Goal: Task Accomplishment & Management: Complete application form

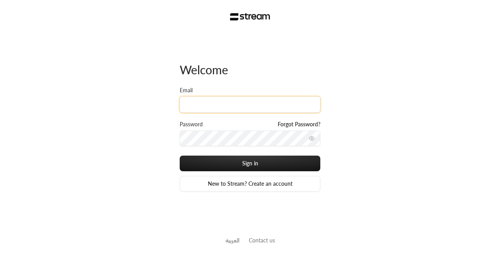
click at [244, 103] on input "Email" at bounding box center [250, 105] width 141 height 16
type input "[EMAIL_ADDRESS][DOMAIN_NAME]"
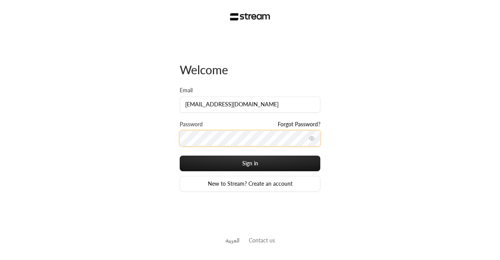
click at [180, 156] on button "Sign in" at bounding box center [250, 164] width 141 height 16
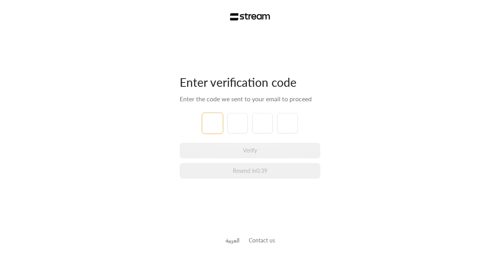
type input "8"
type input "7"
type input "5"
type input "6"
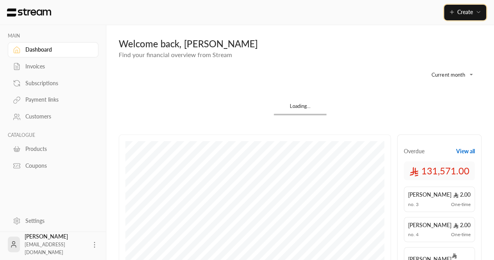
click at [473, 11] on span "Create" at bounding box center [465, 12] width 33 height 7
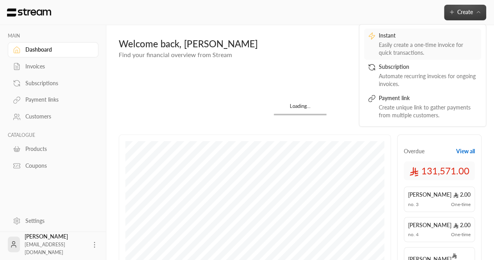
click at [428, 52] on div "Easily create a one-time invoice for quick transactions." at bounding box center [428, 49] width 98 height 16
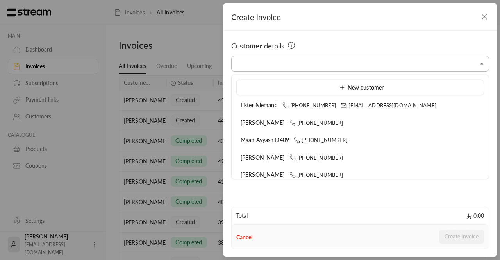
click at [279, 61] on input "Select customer" at bounding box center [360, 64] width 258 height 14
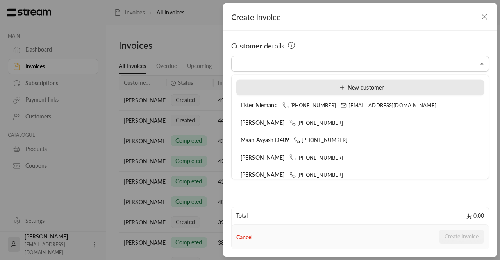
click at [256, 93] on li "New customer" at bounding box center [360, 88] width 248 height 16
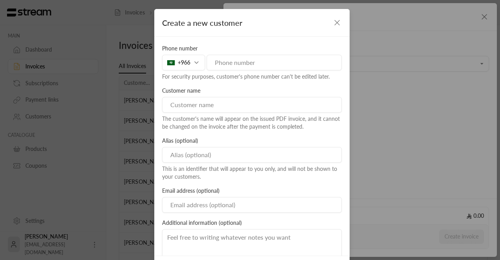
click at [240, 67] on input "tel" at bounding box center [274, 63] width 135 height 16
paste input "[PHONE_NUMBER]"
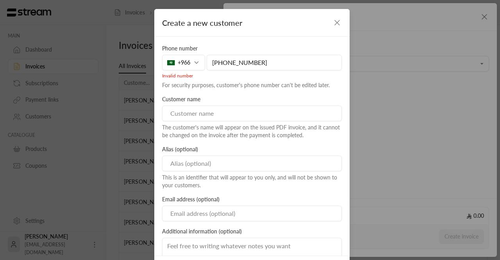
type input "[PHONE_NUMBER]"
click at [192, 63] on div "+966" at bounding box center [183, 63] width 43 height 16
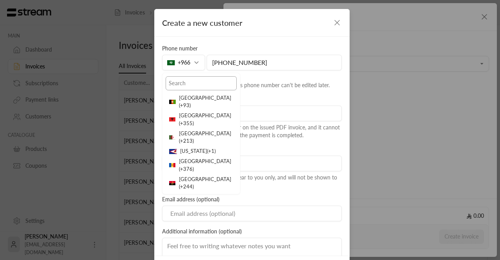
click at [195, 83] on input "text" at bounding box center [201, 83] width 71 height 14
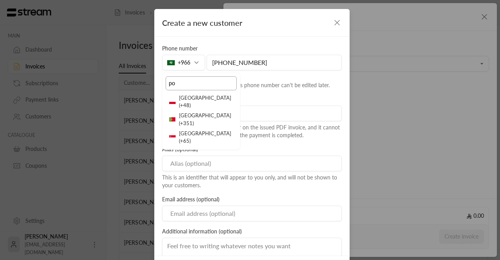
type input "po"
click at [202, 111] on li "[GEOGRAPHIC_DATA] ( +351 )" at bounding box center [201, 120] width 71 height 18
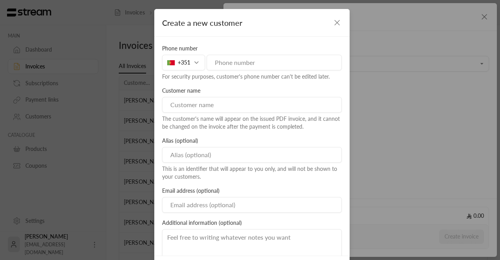
click at [218, 63] on input "tel" at bounding box center [274, 63] width 135 height 16
paste input "[PHONE_NUMBER]"
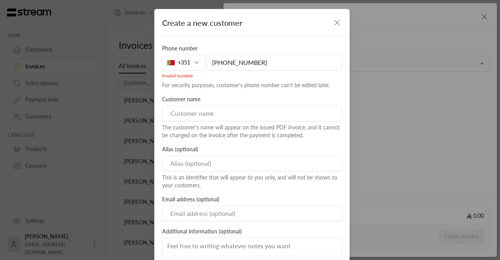
drag, startPoint x: 226, startPoint y: 63, endPoint x: 205, endPoint y: 61, distance: 21.2
click at [207, 61] on input "[PHONE_NUMBER]" at bounding box center [274, 63] width 135 height 16
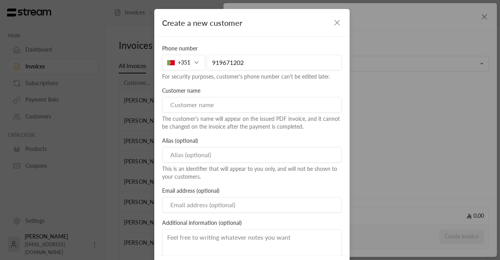
type input "919671202"
click at [214, 107] on input at bounding box center [252, 105] width 180 height 16
paste input "[PERSON_NAME]"
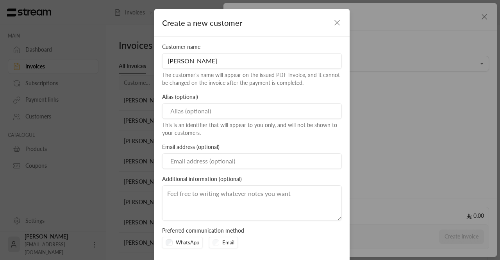
scroll to position [35, 0]
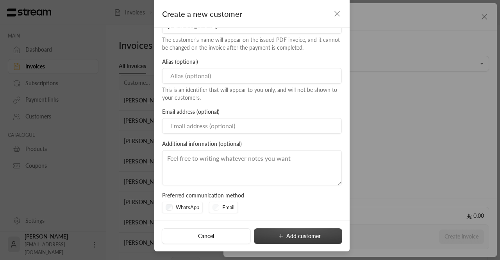
type input "[PERSON_NAME]"
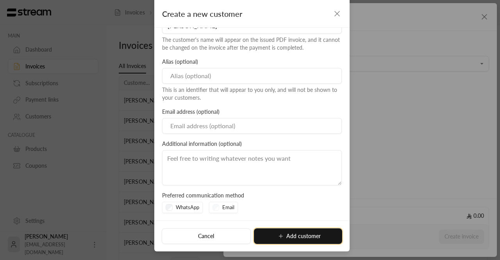
click at [307, 240] on button "Add customer" at bounding box center [298, 236] width 88 height 16
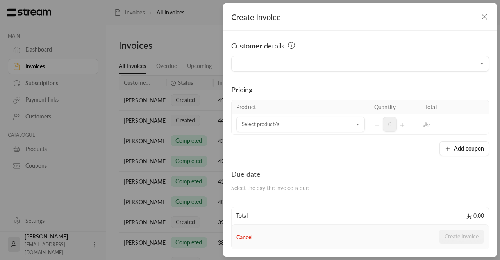
type input "**********"
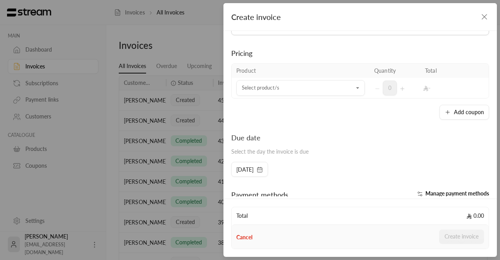
scroll to position [37, 0]
click at [341, 92] on input "Select customer" at bounding box center [300, 88] width 129 height 14
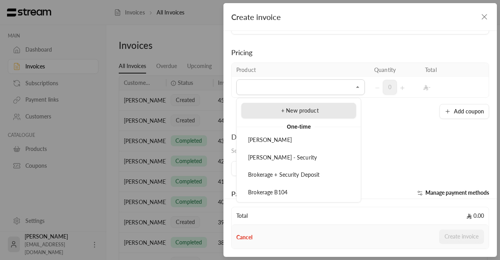
drag, startPoint x: 322, startPoint y: 115, endPoint x: 304, endPoint y: 108, distance: 18.9
click at [304, 108] on span "+ New product" at bounding box center [300, 110] width 38 height 7
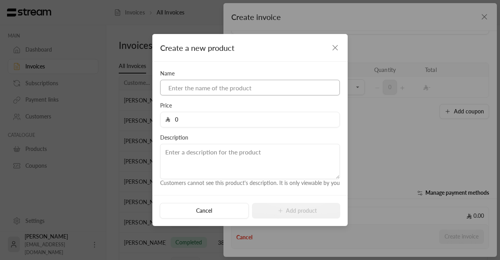
click at [258, 87] on input at bounding box center [250, 88] width 180 height 16
type input "b"
type input "ل"
type input "b"
type input "أ"
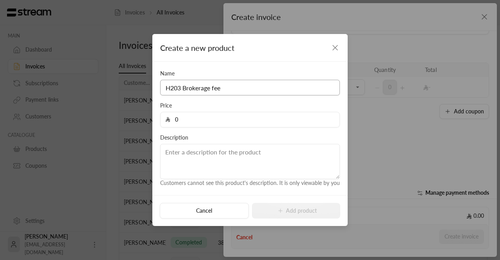
type input "H203 Brokerage fee"
click at [236, 115] on input "0" at bounding box center [252, 119] width 165 height 15
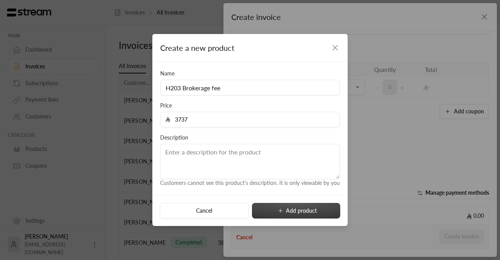
type input "3737"
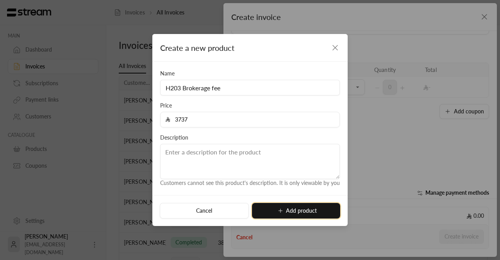
click at [286, 213] on button "Add product" at bounding box center [296, 211] width 88 height 16
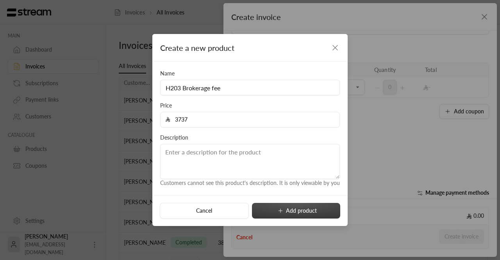
type input "0"
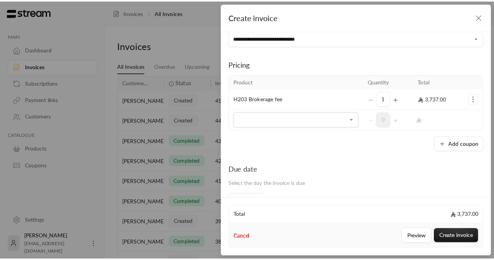
scroll to position [0, 0]
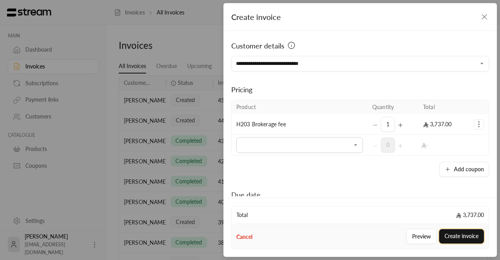
click at [462, 240] on button "Create invoice" at bounding box center [461, 236] width 45 height 14
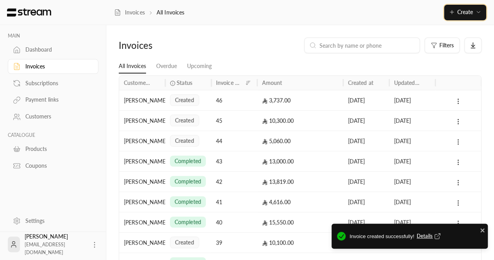
click at [456, 10] on span "Create" at bounding box center [465, 12] width 33 height 7
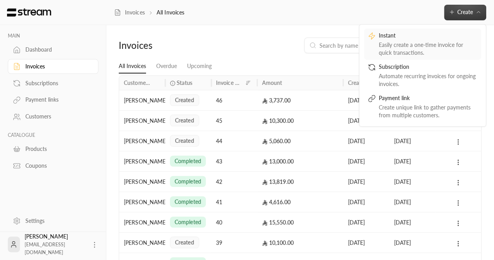
click at [422, 46] on div "Easily create a one-time invoice for quick transactions." at bounding box center [428, 49] width 98 height 16
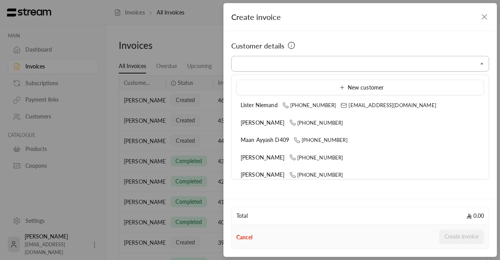
click at [256, 66] on input "Select customer" at bounding box center [360, 64] width 258 height 14
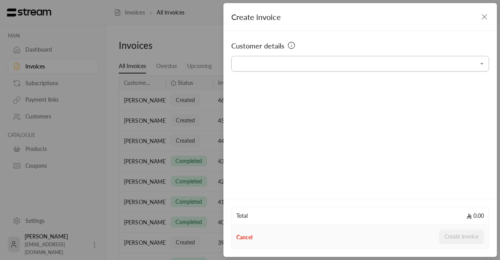
paste input "**********"
type input "**********"
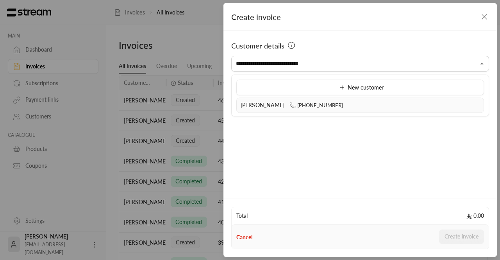
click at [321, 104] on span "[PHONE_NUMBER]" at bounding box center [317, 105] width 54 height 6
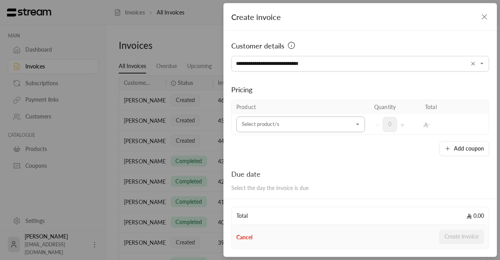
click at [344, 126] on input "Select customer" at bounding box center [300, 125] width 129 height 14
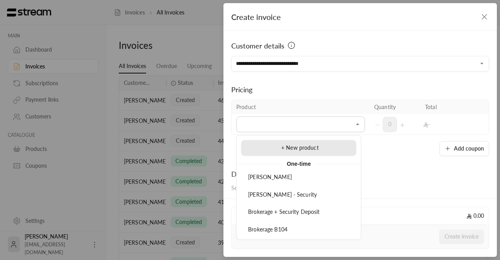
click at [336, 145] on div "+ New product" at bounding box center [299, 148] width 106 height 8
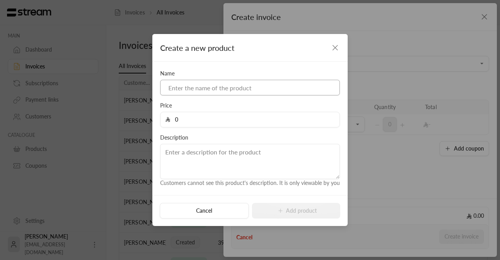
click at [245, 91] on input at bounding box center [250, 88] width 180 height 16
type input "Security deposit"
click at [205, 119] on input "0" at bounding box center [252, 119] width 165 height 15
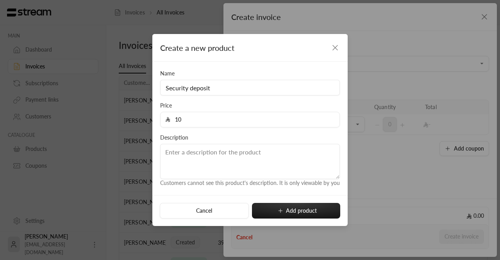
type input "10300"
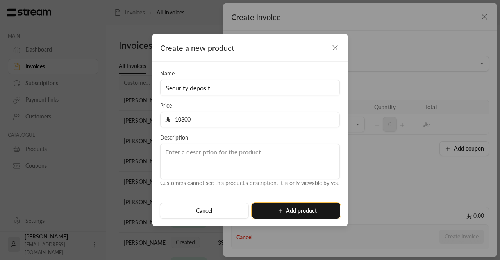
click at [297, 208] on button "Add product" at bounding box center [296, 211] width 88 height 16
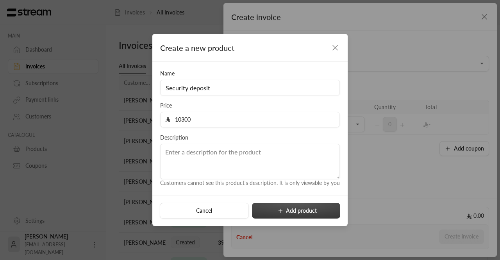
type input "0"
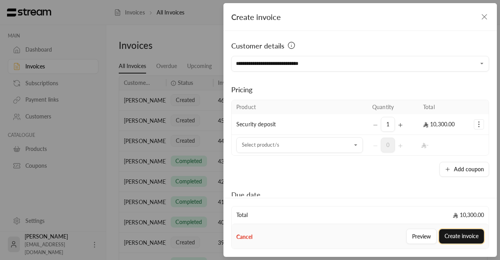
click at [470, 240] on button "Create invoice" at bounding box center [461, 236] width 45 height 14
